Goal: Information Seeking & Learning: Check status

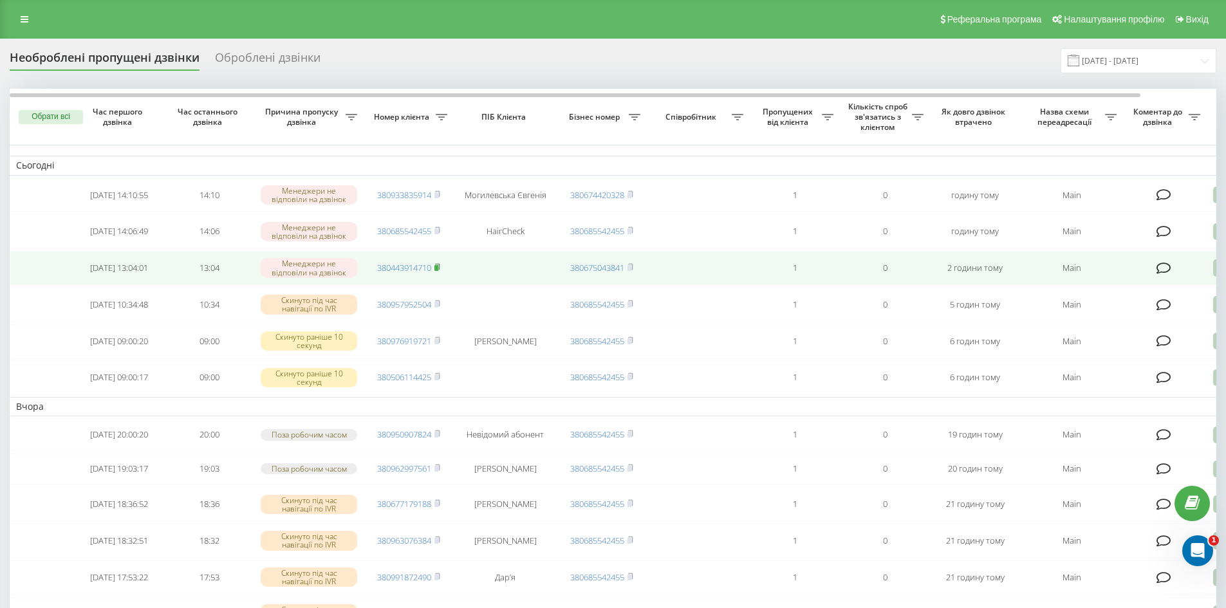
click at [438, 271] on rect at bounding box center [436, 268] width 4 height 6
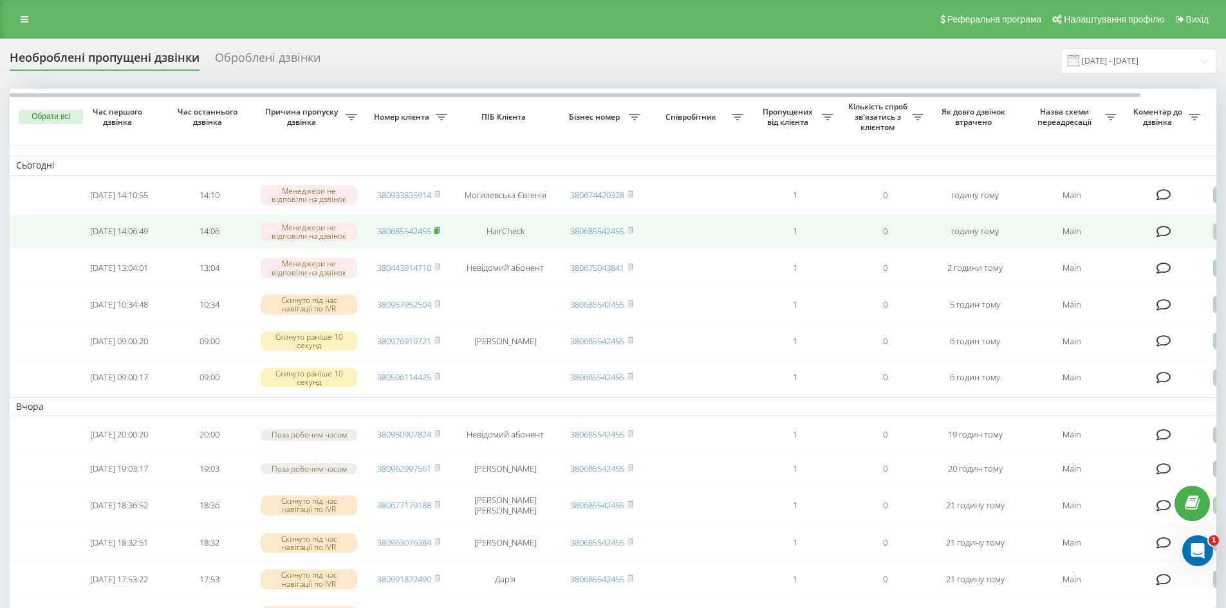
click at [438, 234] on rect at bounding box center [436, 231] width 4 height 6
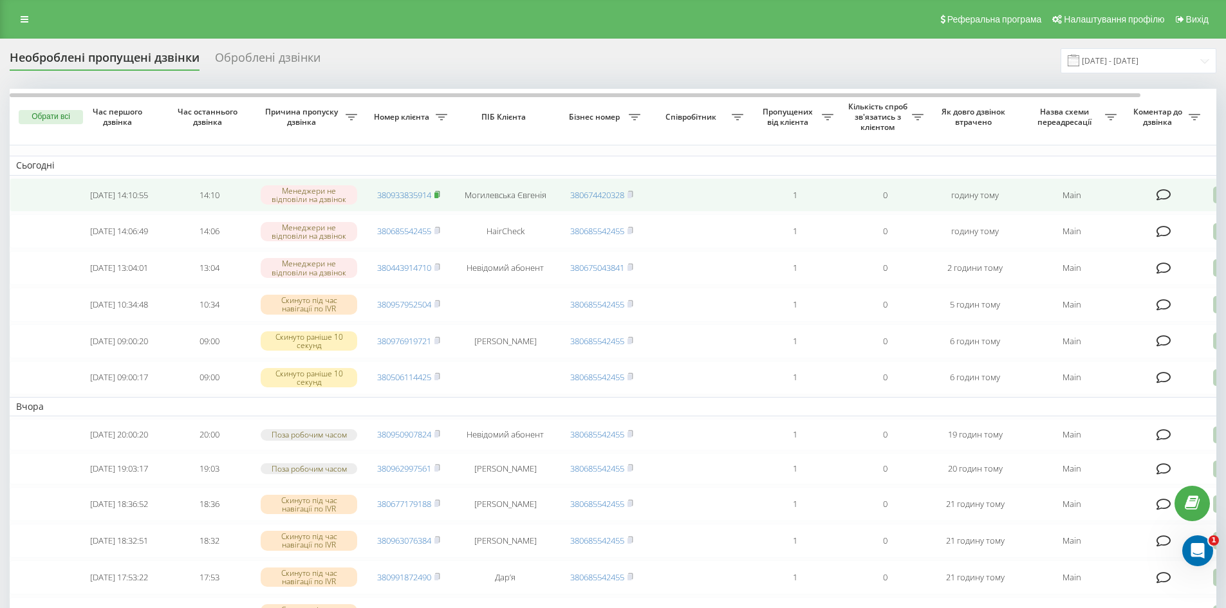
click at [436, 194] on rect at bounding box center [436, 195] width 4 height 6
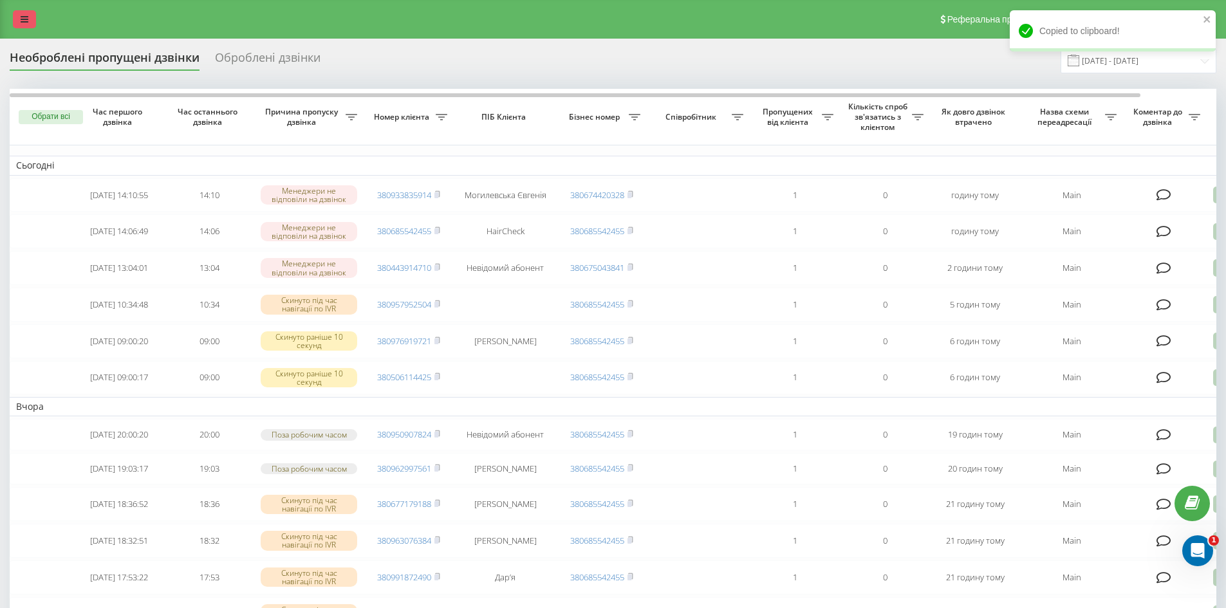
click at [24, 22] on icon at bounding box center [25, 19] width 8 height 9
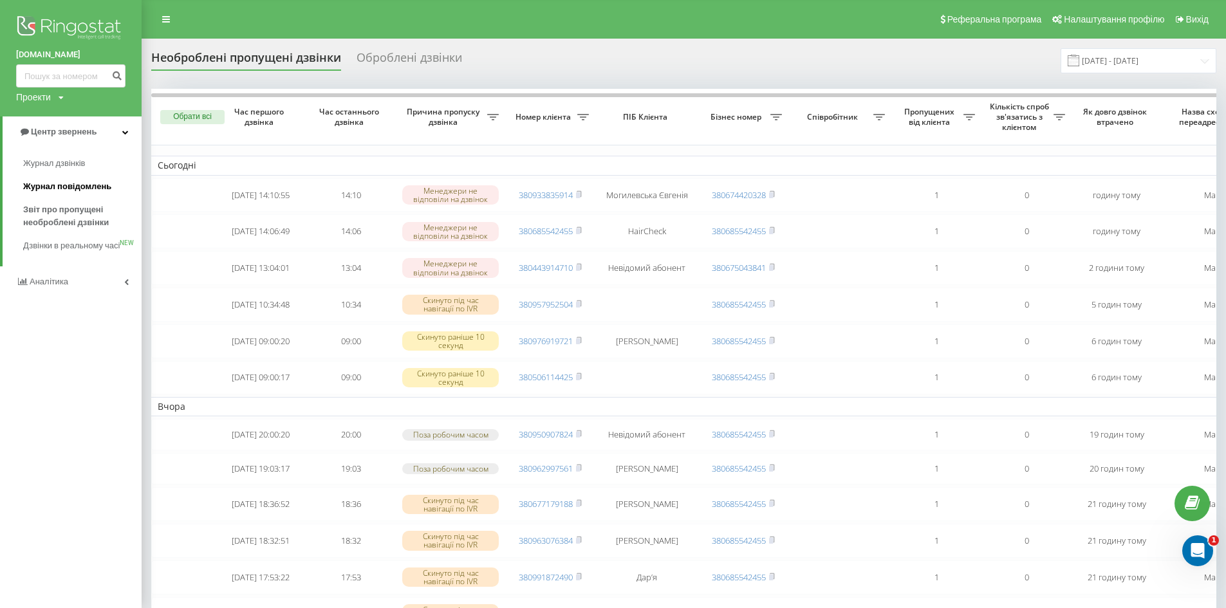
click at [83, 185] on span "Журнал повідомлень" at bounding box center [67, 186] width 88 height 13
click at [47, 171] on link "Журнал дзвінків" at bounding box center [82, 163] width 118 height 23
click at [48, 165] on span "Журнал дзвінків" at bounding box center [57, 163] width 68 height 13
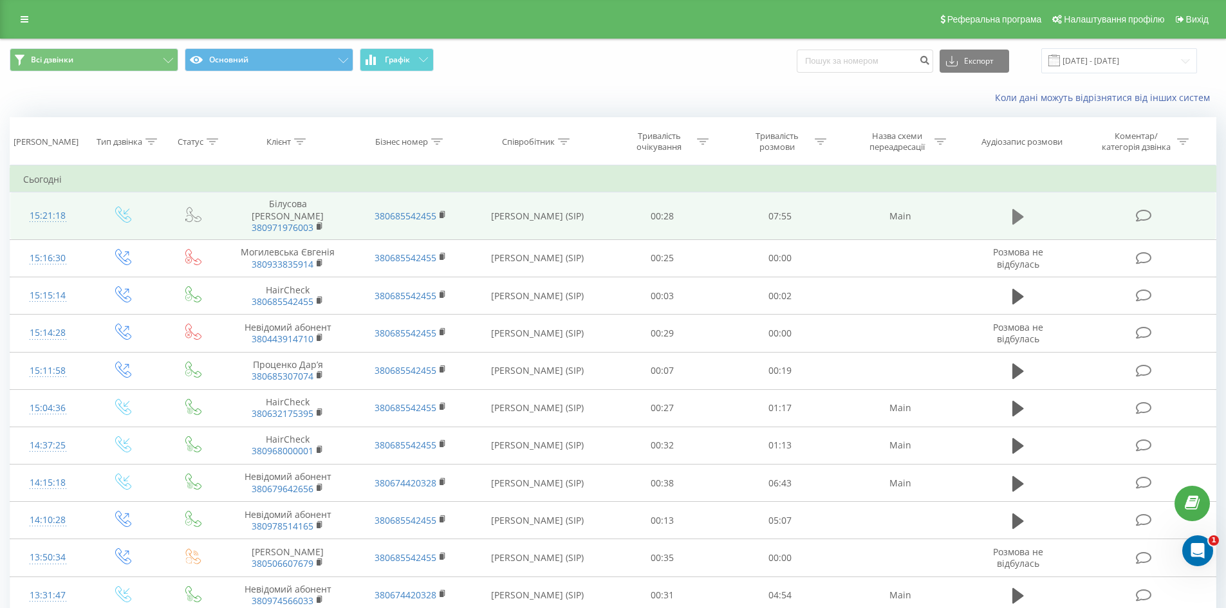
click at [1020, 214] on icon at bounding box center [1018, 215] width 12 height 15
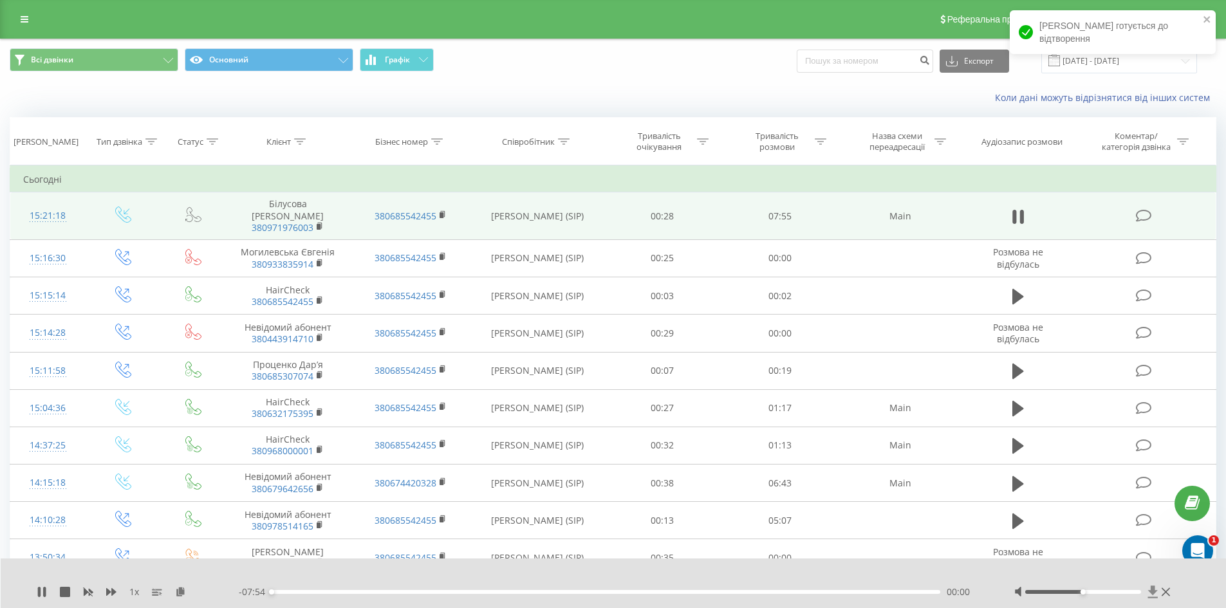
click at [1152, 589] on icon at bounding box center [1153, 592] width 10 height 12
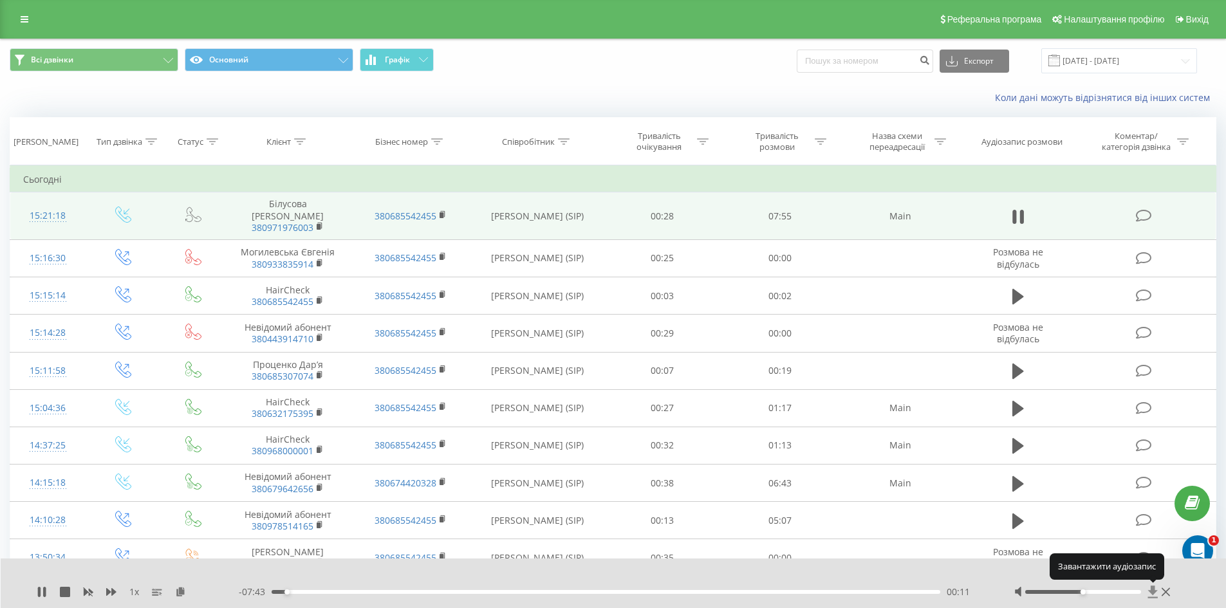
click at [1152, 589] on icon at bounding box center [1153, 592] width 10 height 12
click at [42, 587] on icon at bounding box center [42, 592] width 10 height 10
drag, startPoint x: 248, startPoint y: 198, endPoint x: 331, endPoint y: 212, distance: 84.2
click at [331, 212] on td "Білусова Вікторія Євгеніївна 380971976003" at bounding box center [287, 216] width 122 height 48
copy td "Білусова Вікторія Євгеніївна"
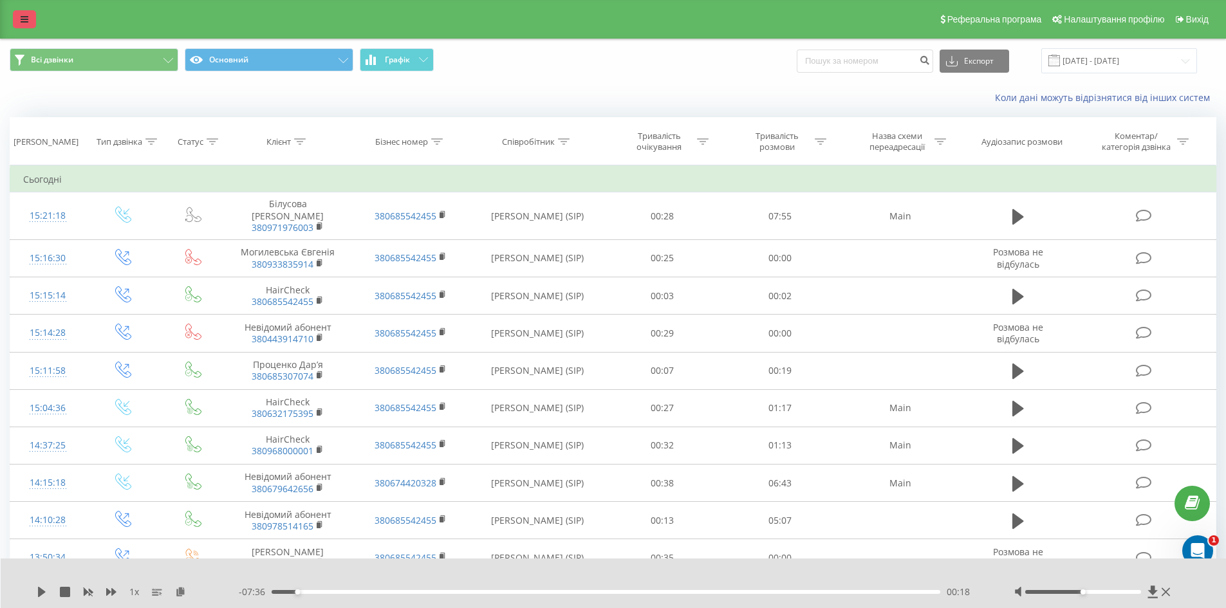
click at [30, 10] on link at bounding box center [24, 19] width 23 height 18
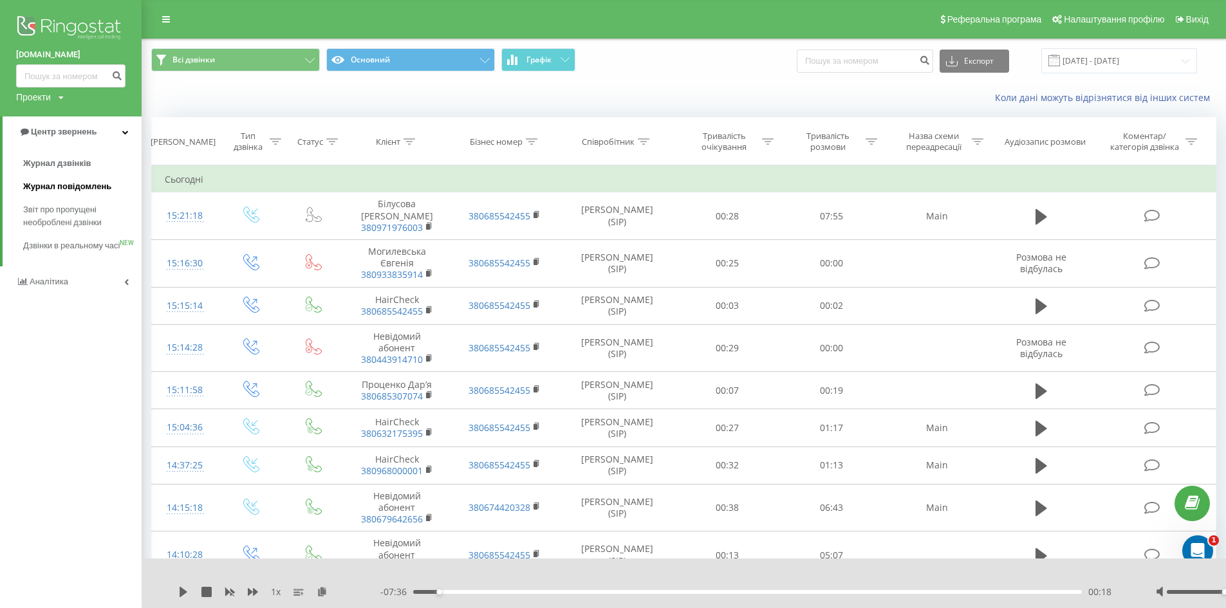
click at [38, 187] on span "Журнал повідомлень" at bounding box center [67, 186] width 88 height 13
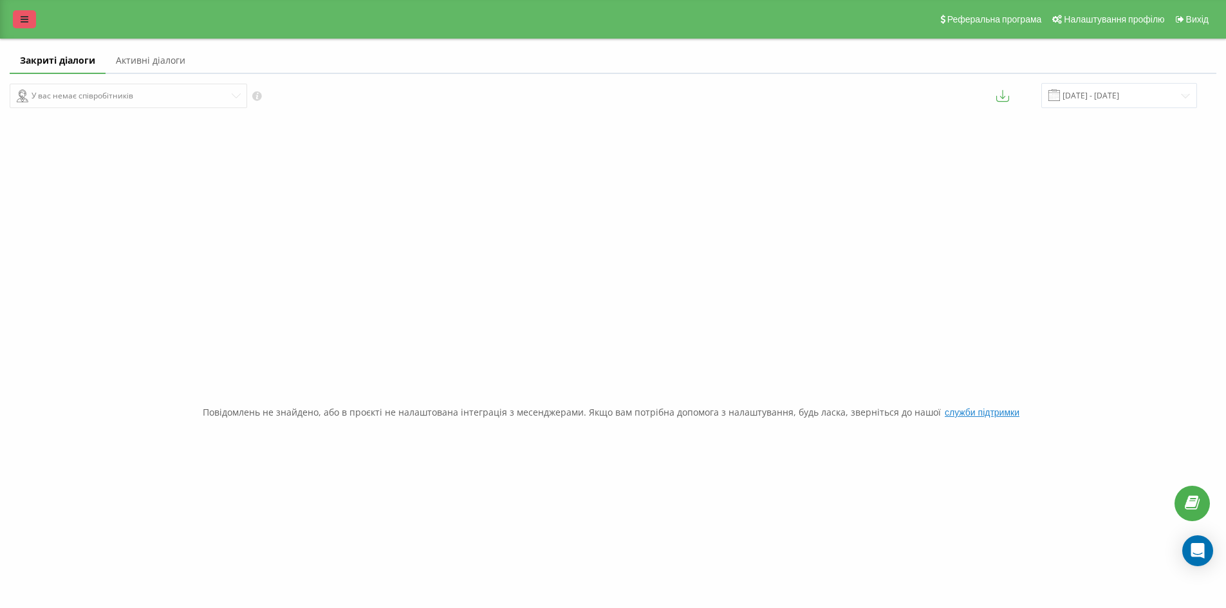
click at [25, 24] on link at bounding box center [24, 19] width 23 height 18
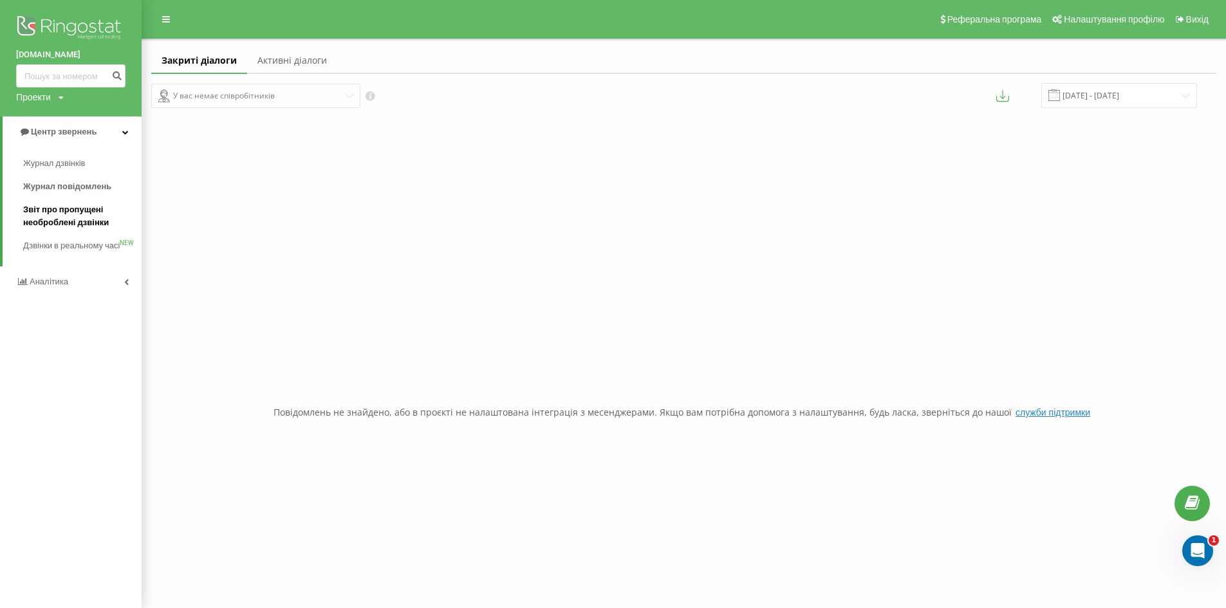
click at [52, 215] on span "Звіт про пропущені необроблені дзвінки" at bounding box center [79, 216] width 112 height 26
